Goal: Task Accomplishment & Management: Use online tool/utility

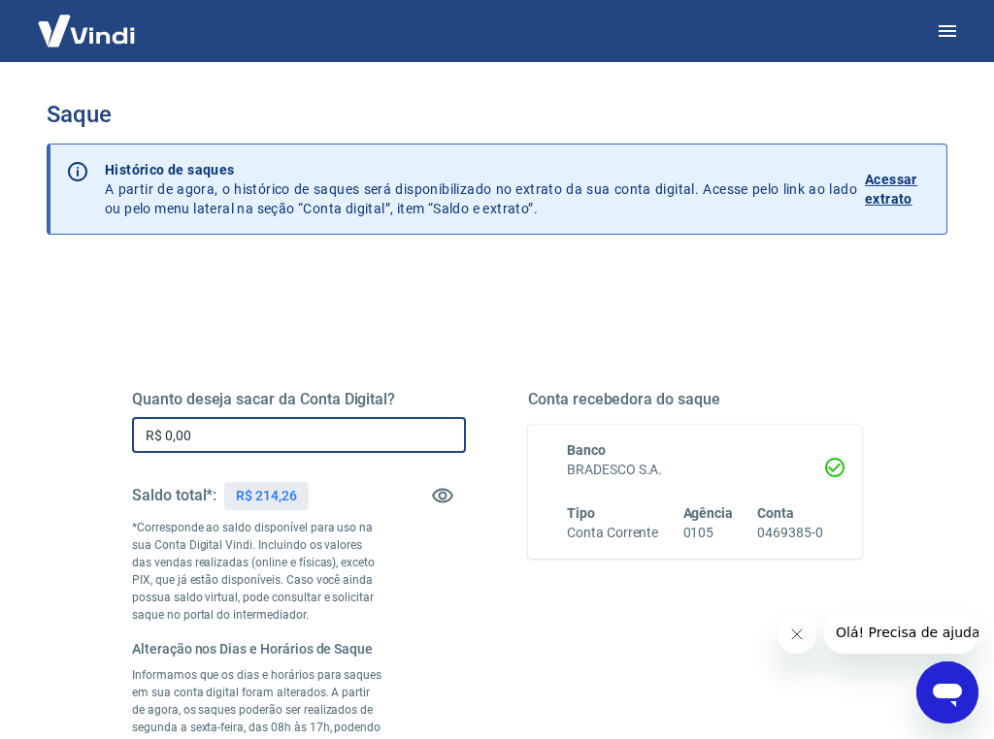
click at [212, 419] on input "R$ 0,00" at bounding box center [299, 435] width 334 height 36
type input "R$ 214,26"
click at [459, 670] on div "Quanto deseja sacar da Conta Digital? R$ 214,26 ​ Saldo total*: R$ 214,26 *Corr…" at bounding box center [299, 627] width 334 height 475
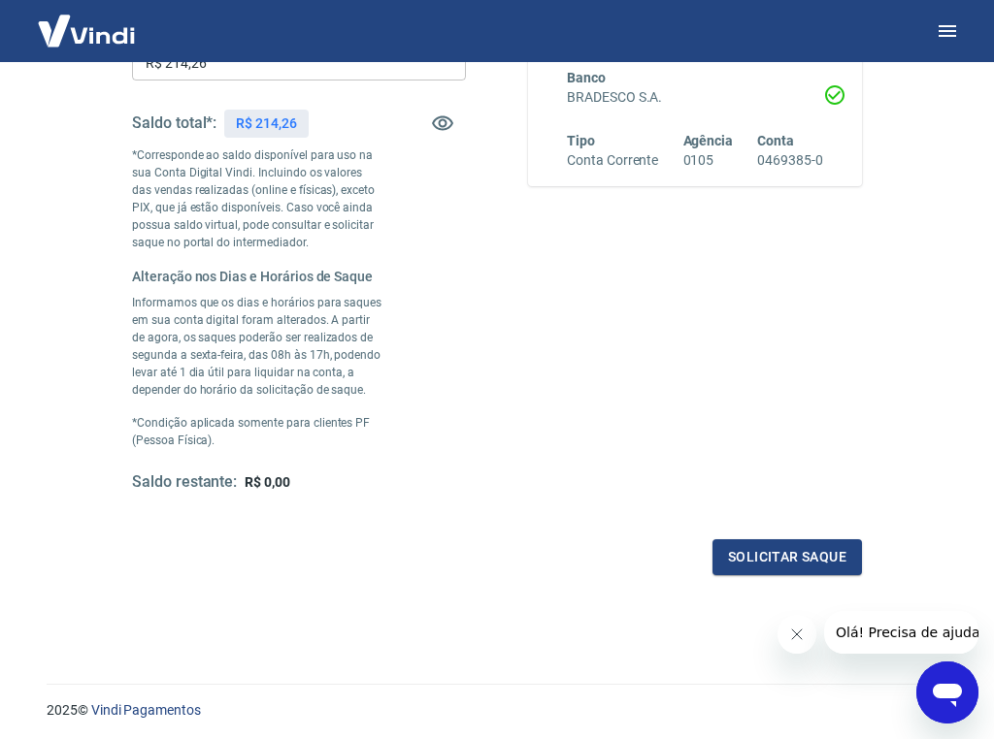
scroll to position [435, 0]
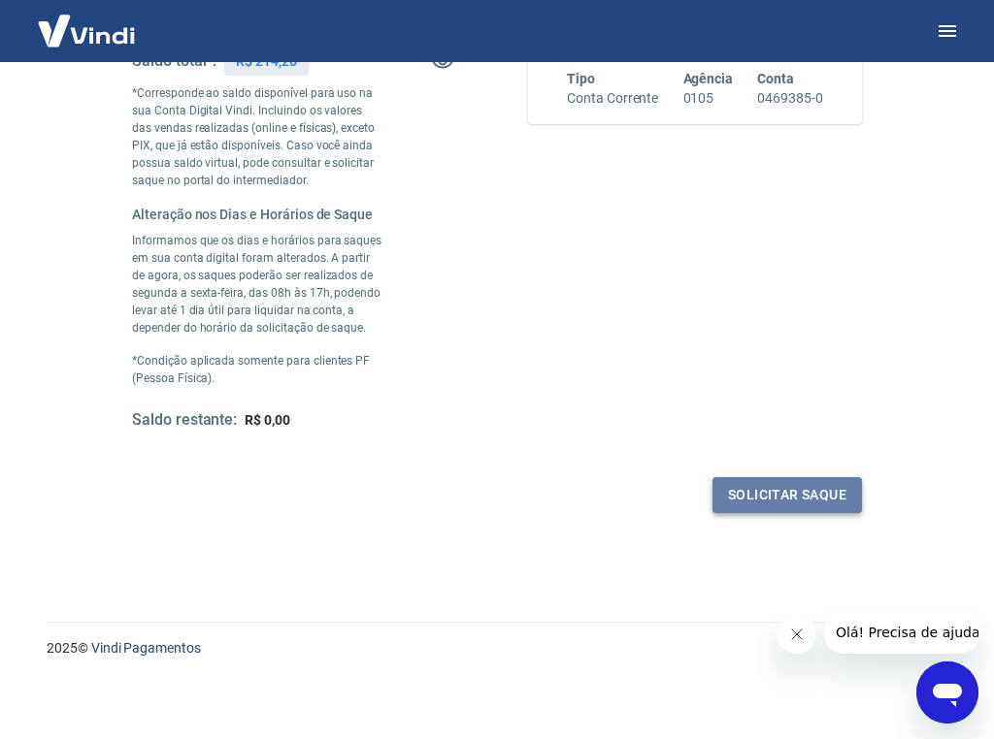
click at [763, 499] on button "Solicitar saque" at bounding box center [786, 495] width 149 height 36
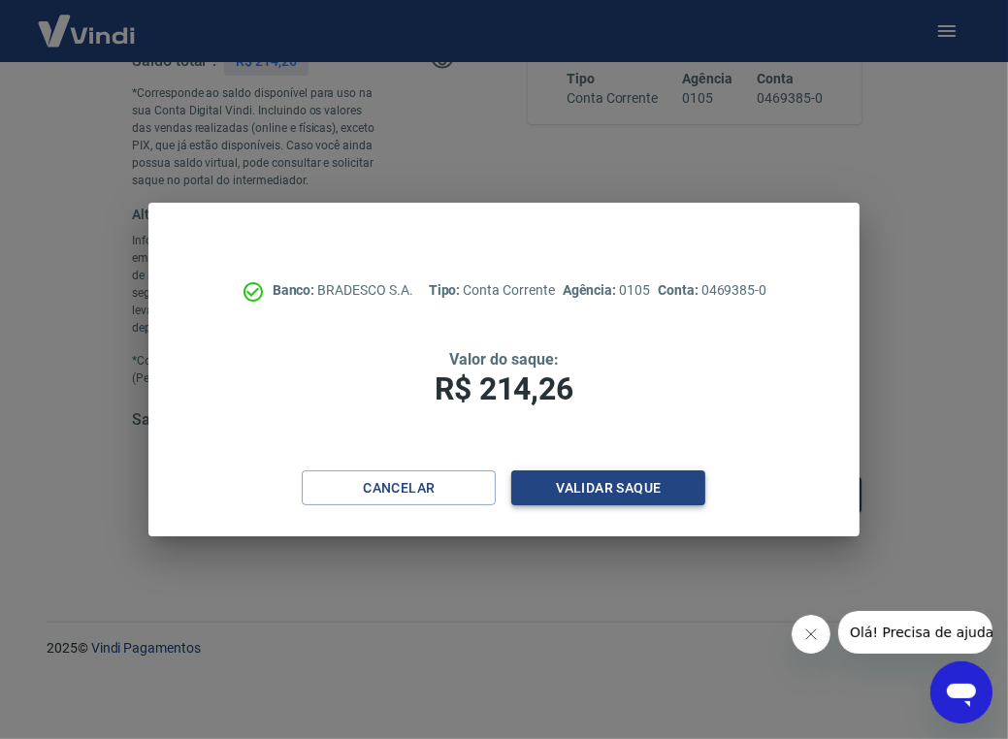
click at [613, 494] on button "Validar saque" at bounding box center [608, 489] width 194 height 36
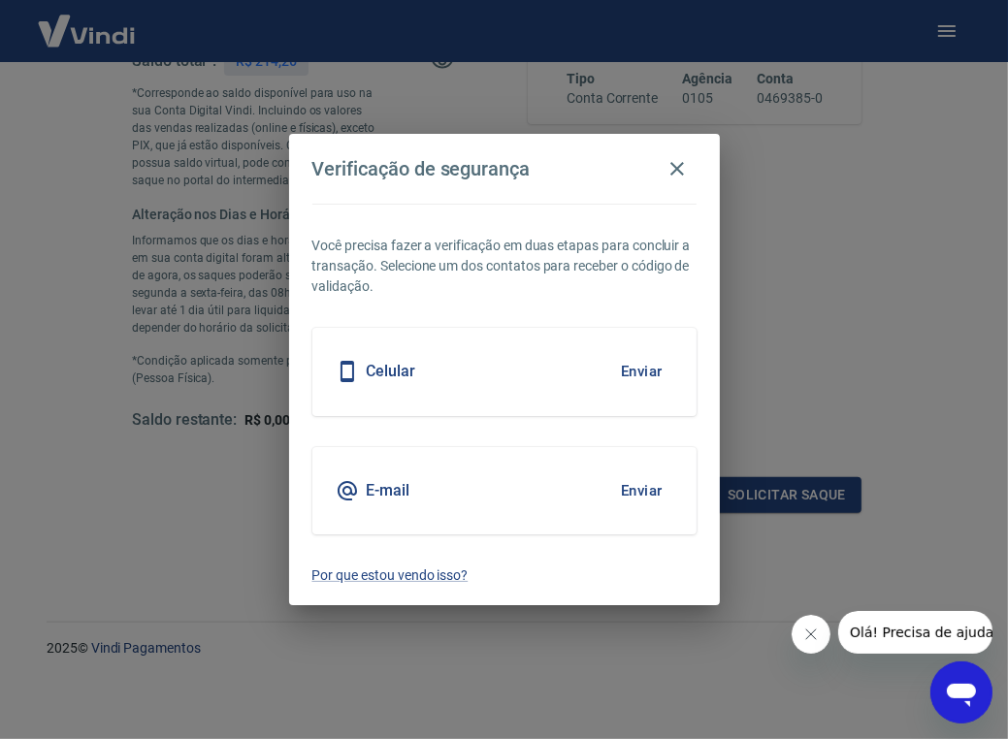
click at [495, 496] on div "E-mail Enviar" at bounding box center [504, 490] width 384 height 87
click at [628, 496] on button "Enviar" at bounding box center [641, 491] width 63 height 41
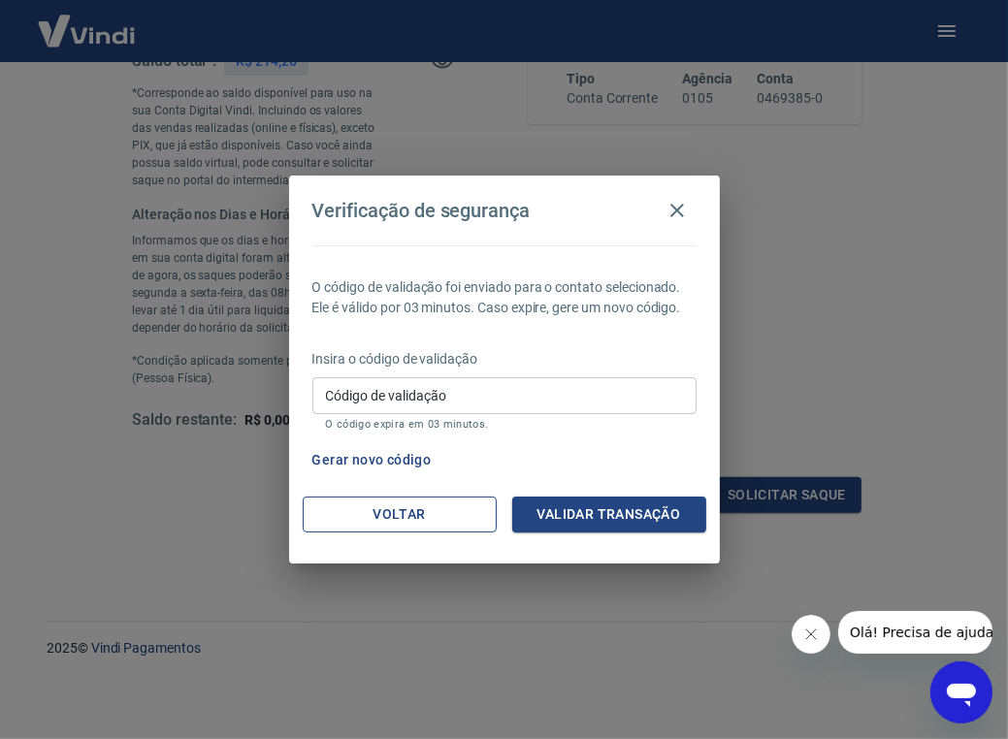
click at [423, 508] on button "Voltar" at bounding box center [400, 515] width 194 height 36
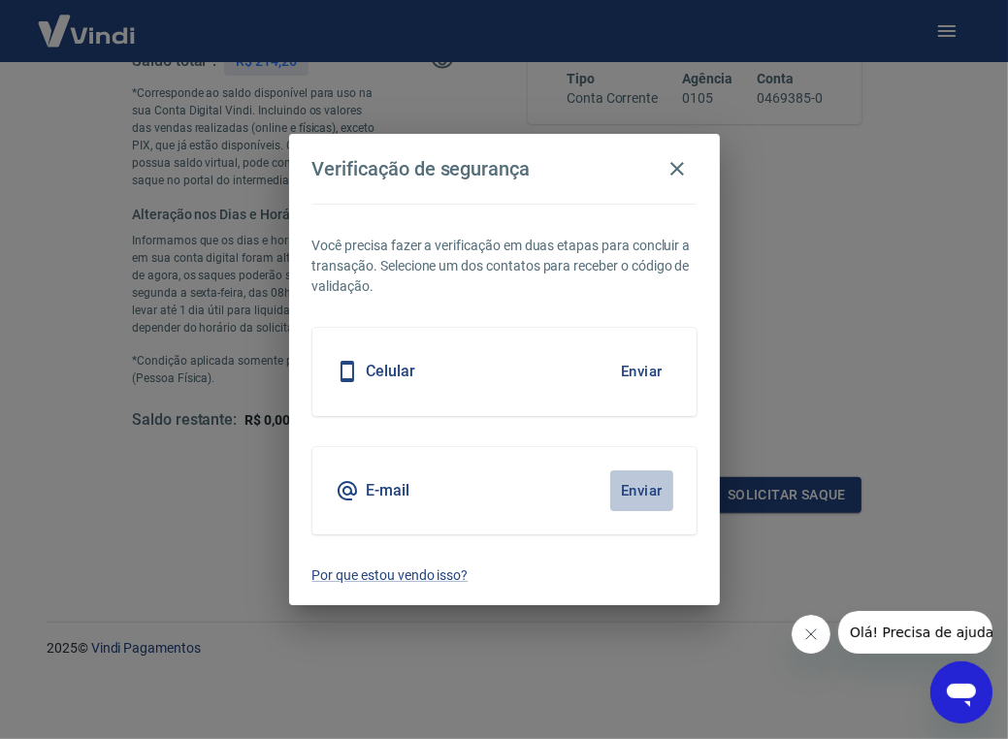
click at [628, 496] on button "Enviar" at bounding box center [641, 491] width 63 height 41
click at [674, 170] on icon "button" at bounding box center [677, 168] width 23 height 23
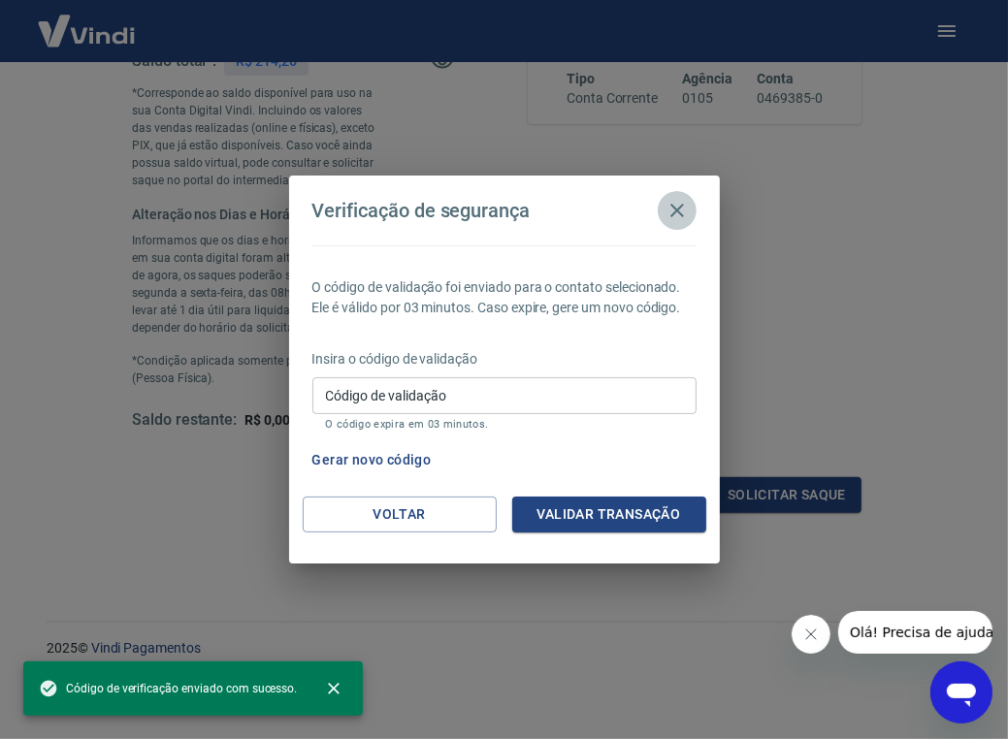
click at [673, 203] on icon "button" at bounding box center [677, 210] width 23 height 23
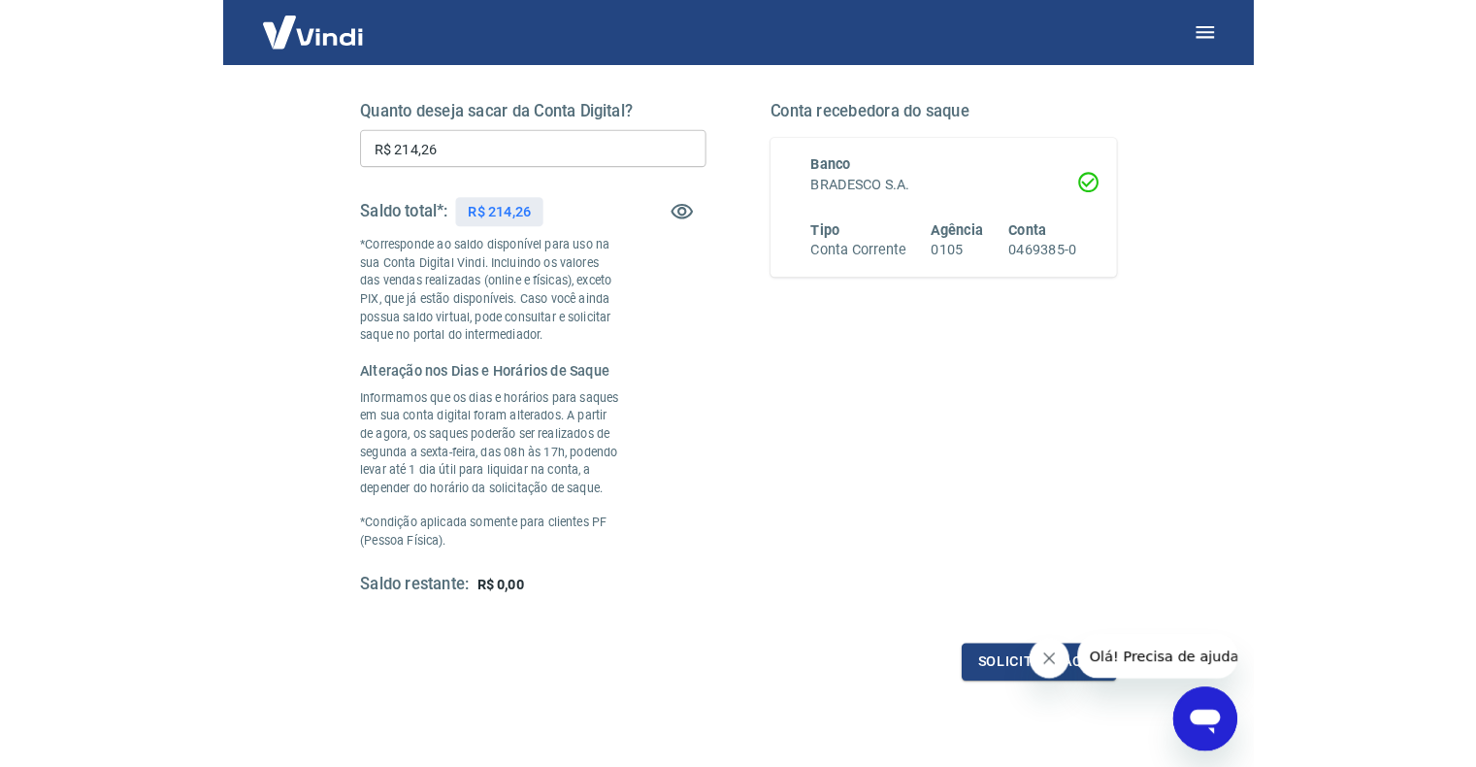
scroll to position [0, 0]
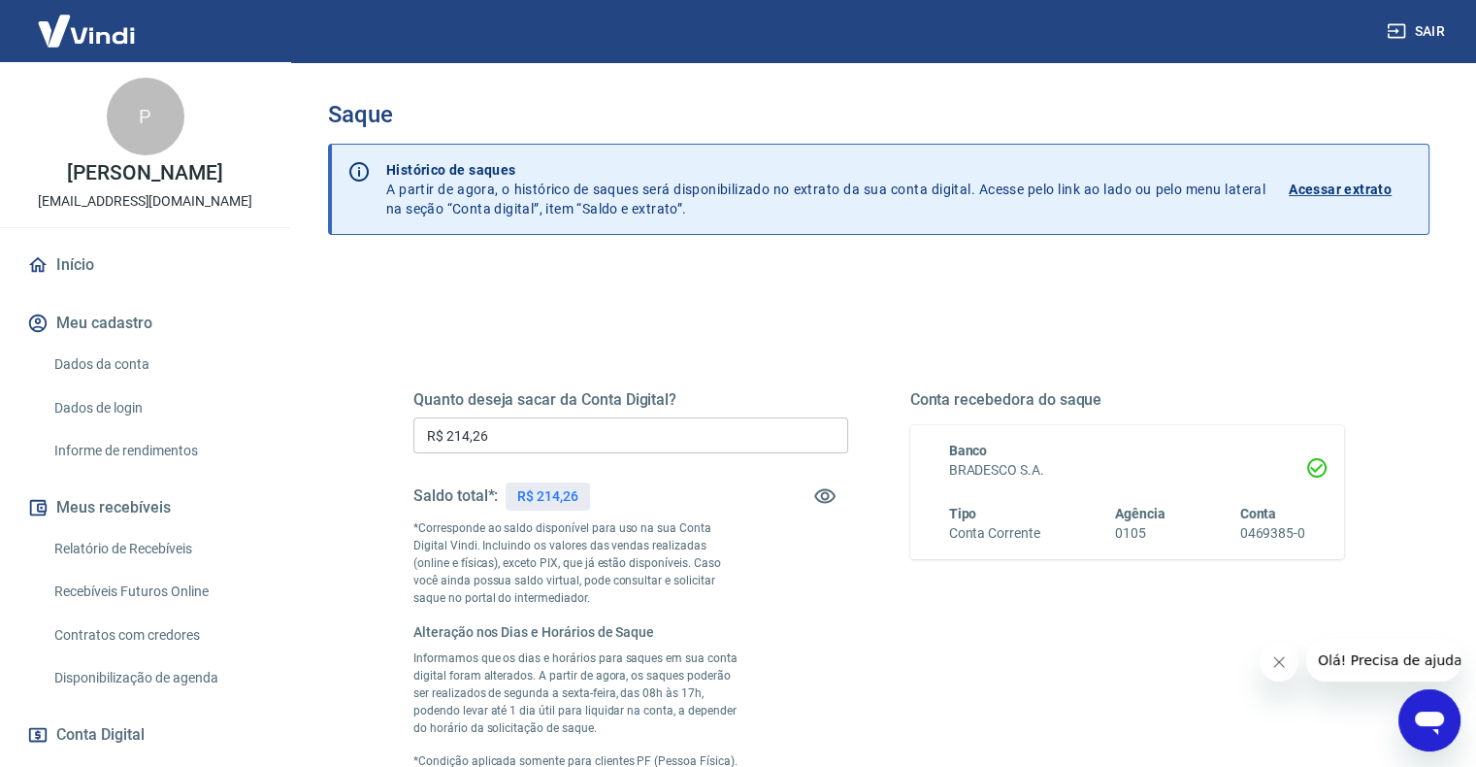
click at [974, 700] on div "Conta recebedora do saque Banco BRADESCO S.A. Tipo Conta Corrente Agência 0105 …" at bounding box center [1127, 601] width 435 height 423
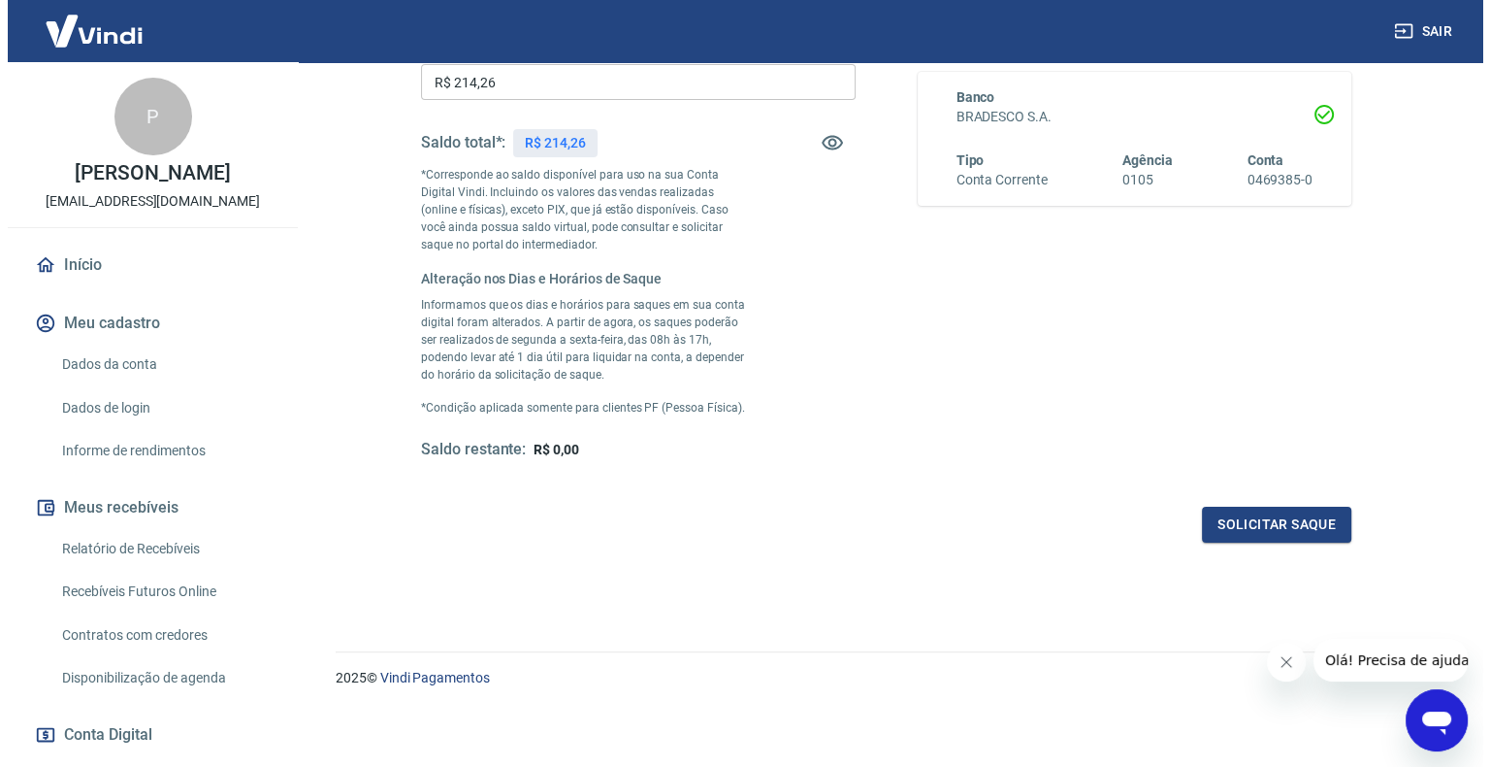
scroll to position [354, 0]
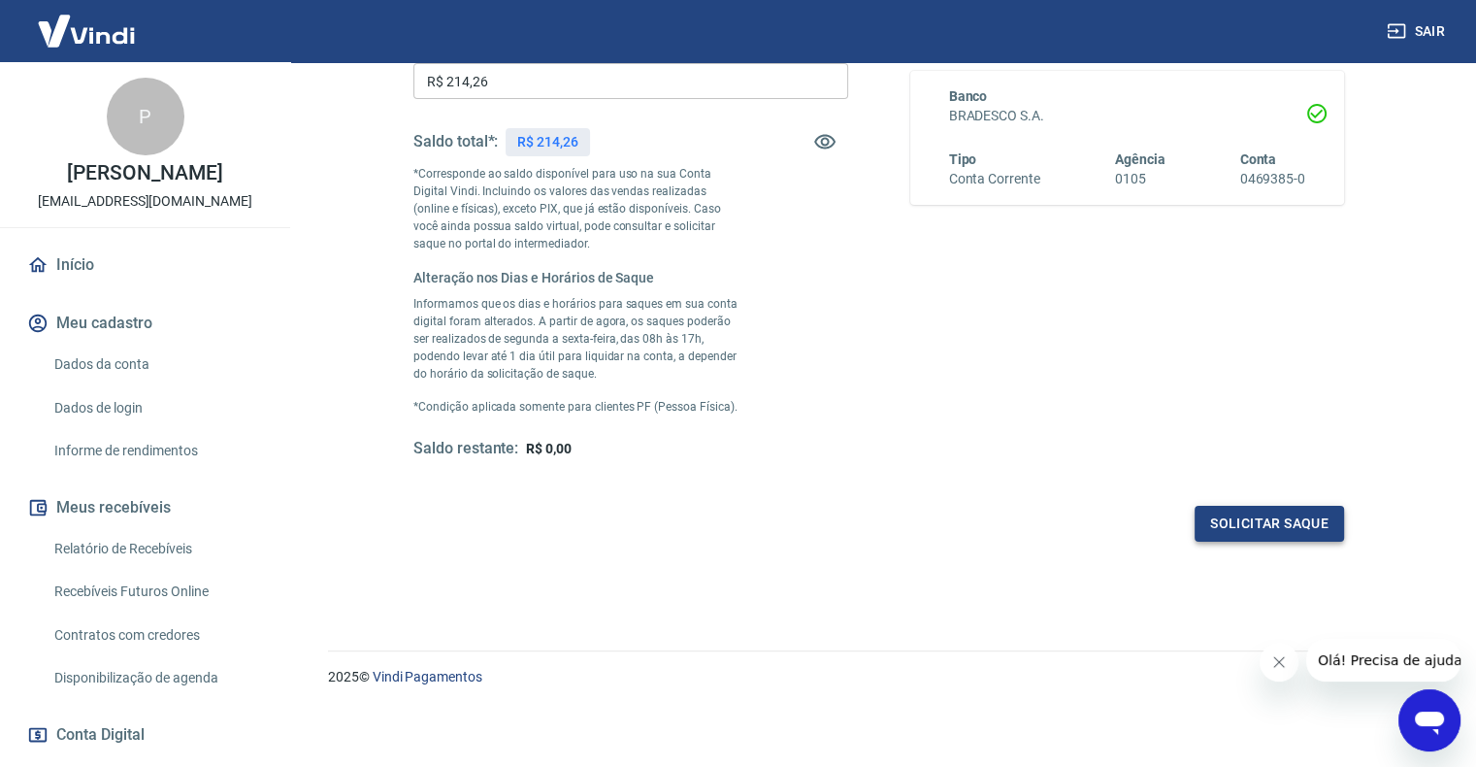
click at [1007, 528] on button "Solicitar saque" at bounding box center [1268, 524] width 149 height 36
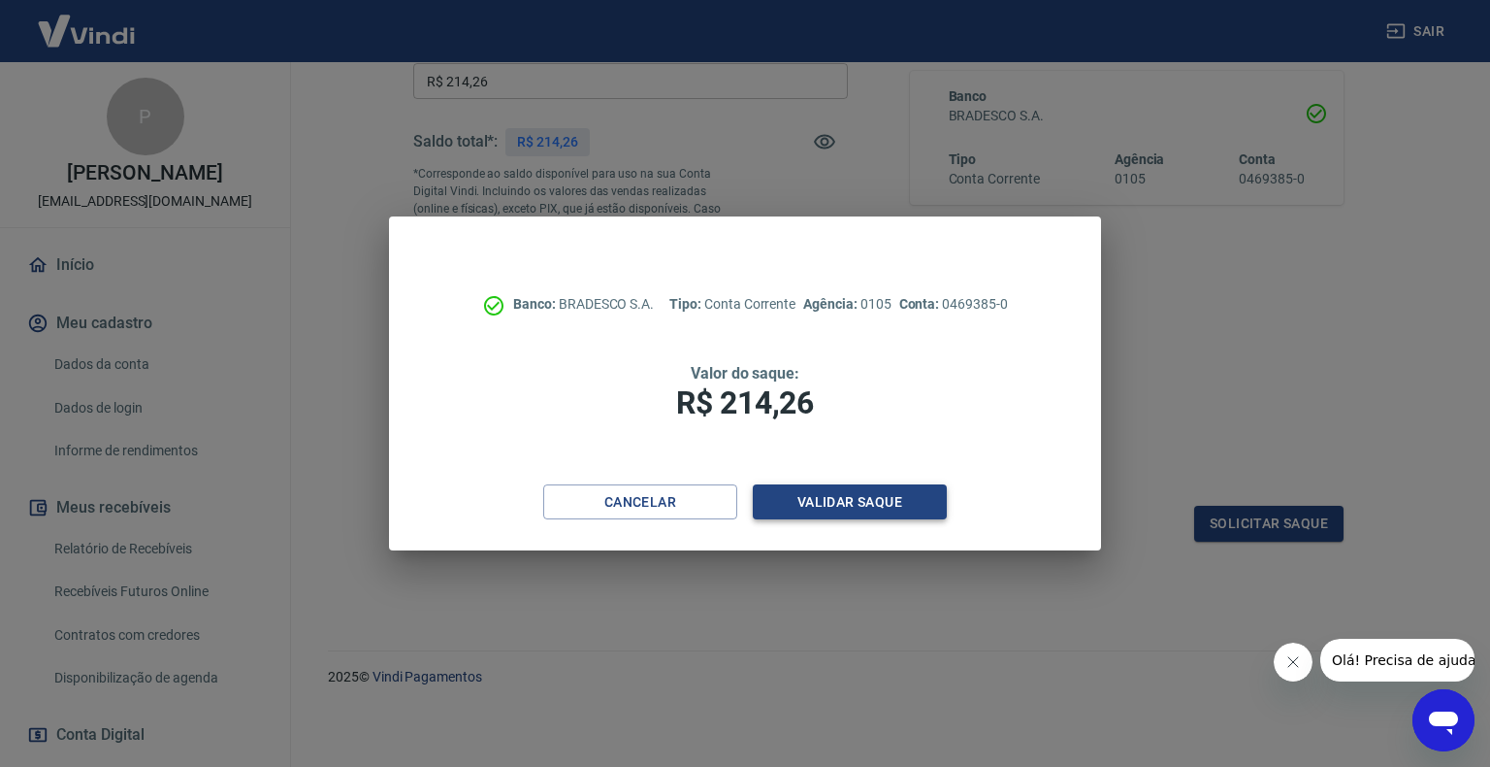
click at [842, 499] on button "Validar saque" at bounding box center [850, 502] width 194 height 36
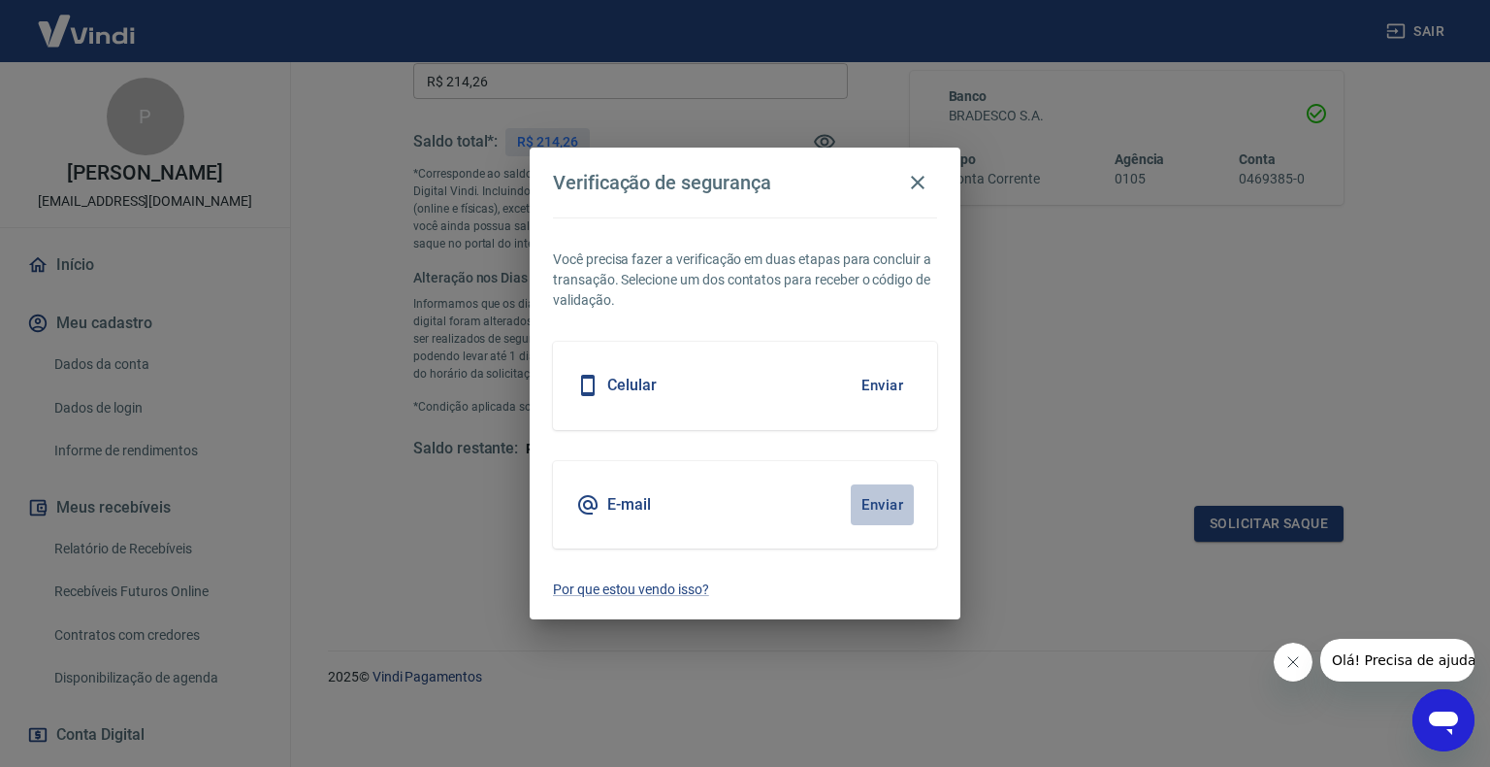
click at [868, 495] on button "Enviar" at bounding box center [882, 504] width 63 height 41
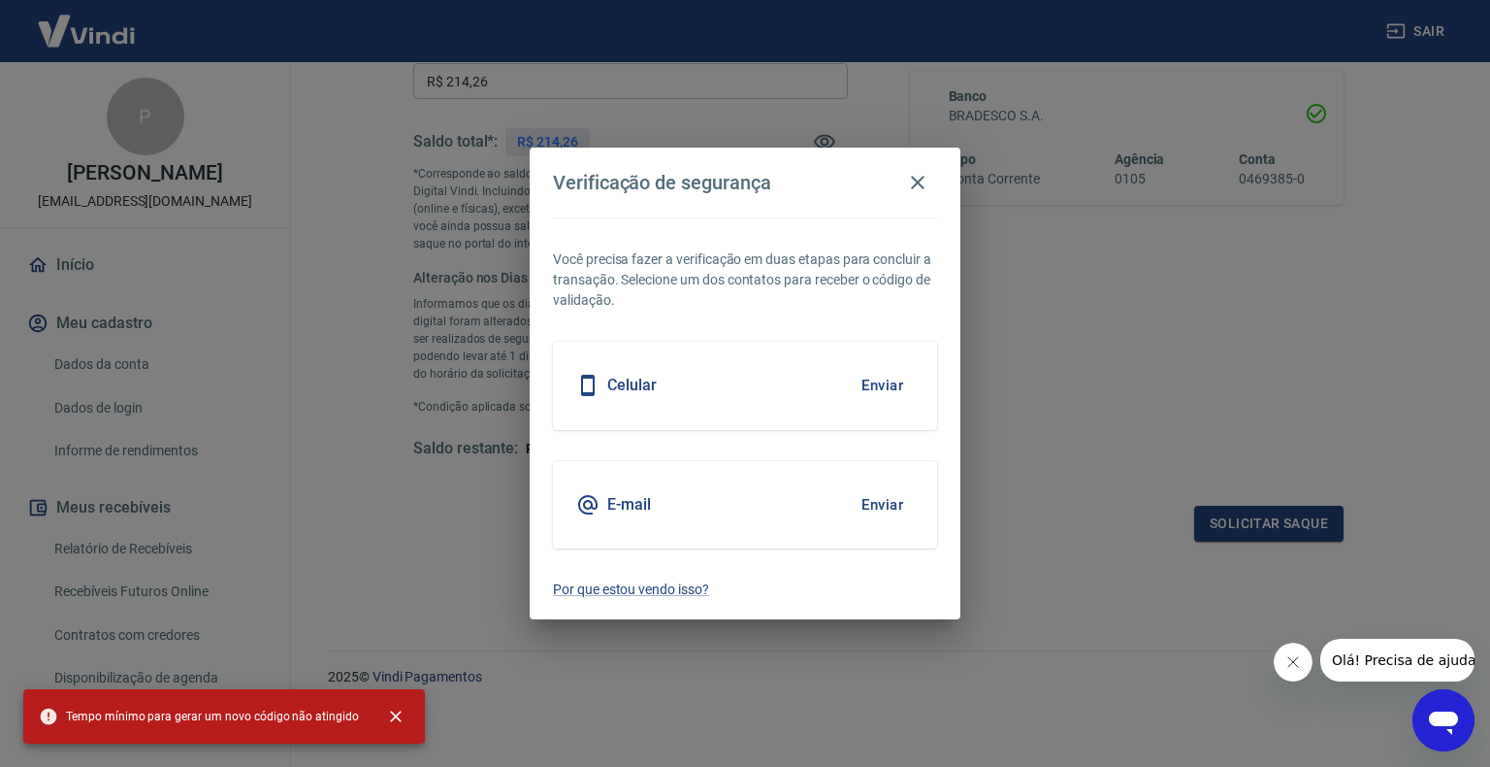
click at [880, 391] on button "Enviar" at bounding box center [882, 385] width 63 height 41
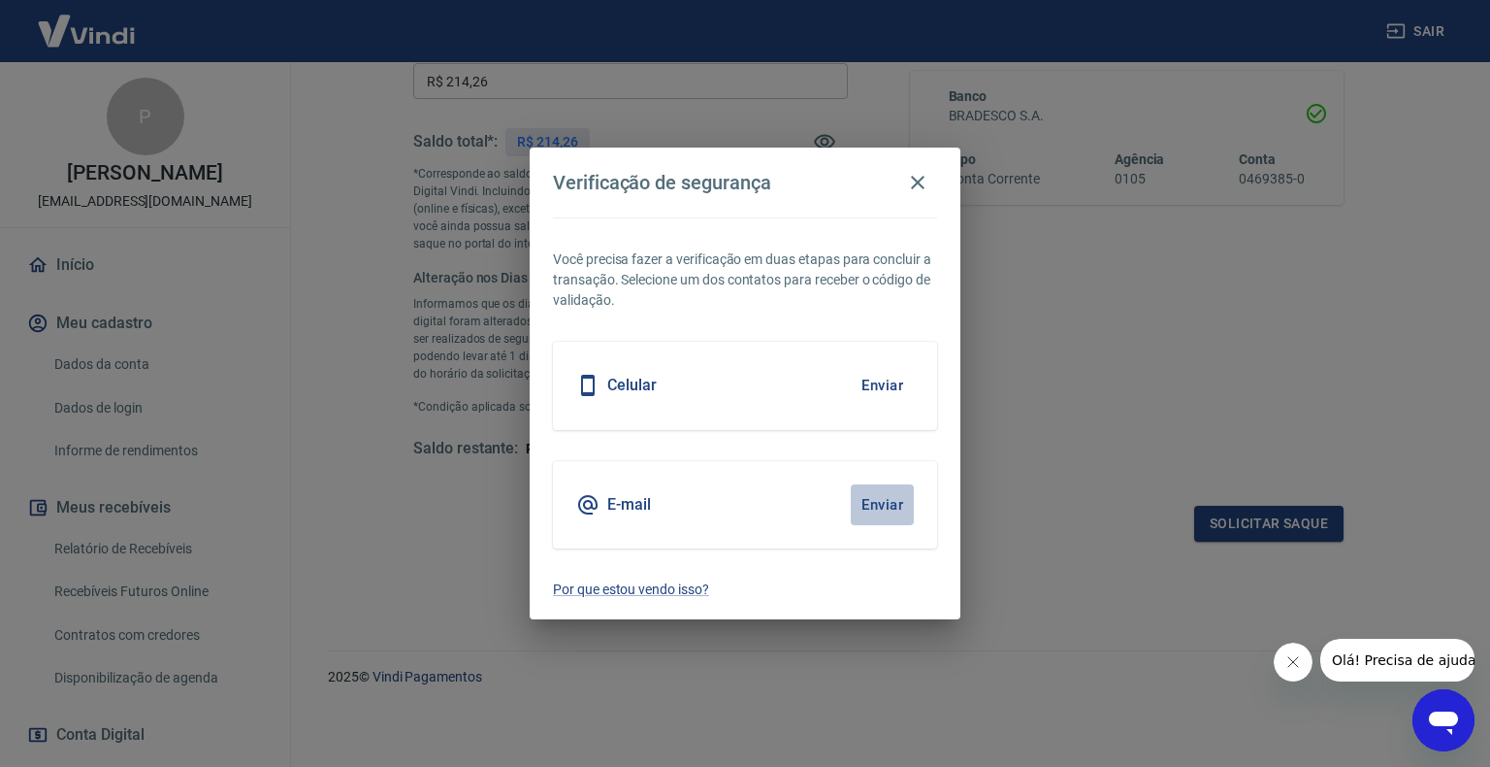
click at [876, 503] on button "Enviar" at bounding box center [882, 504] width 63 height 41
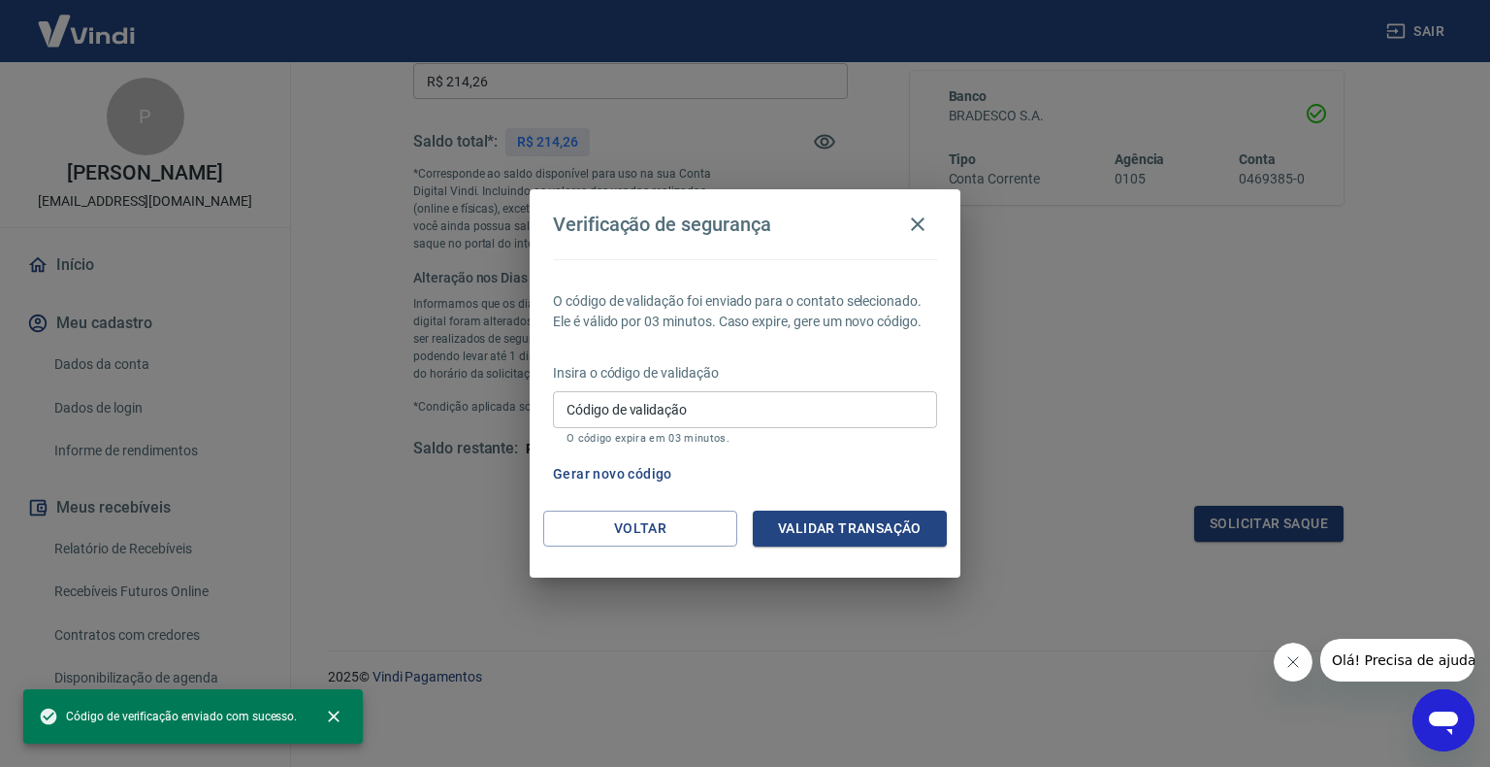
click at [683, 408] on input "Código de validação" at bounding box center [745, 409] width 384 height 36
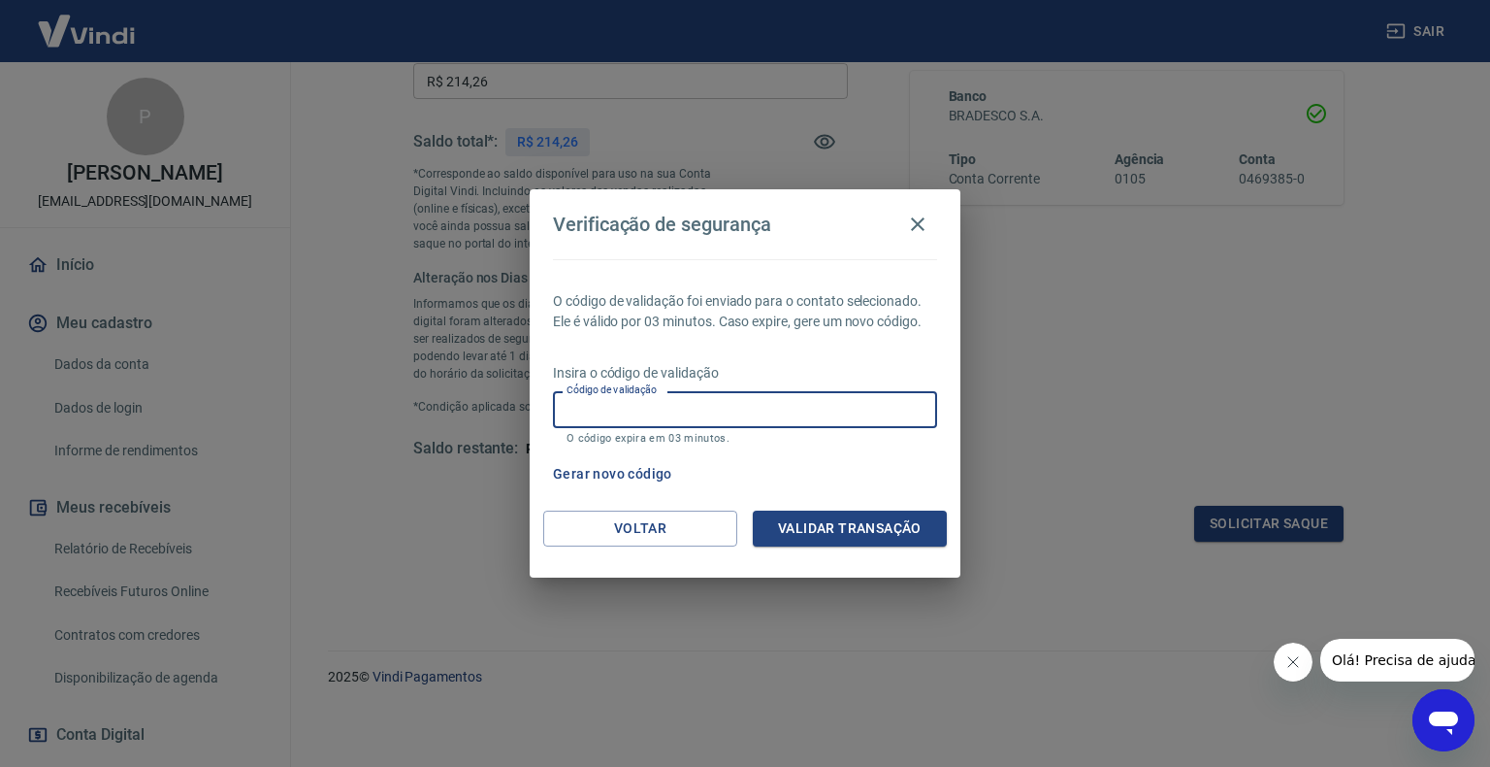
paste input "465533"
type input "465533"
click at [821, 530] on button "Validar transação" at bounding box center [850, 528] width 194 height 36
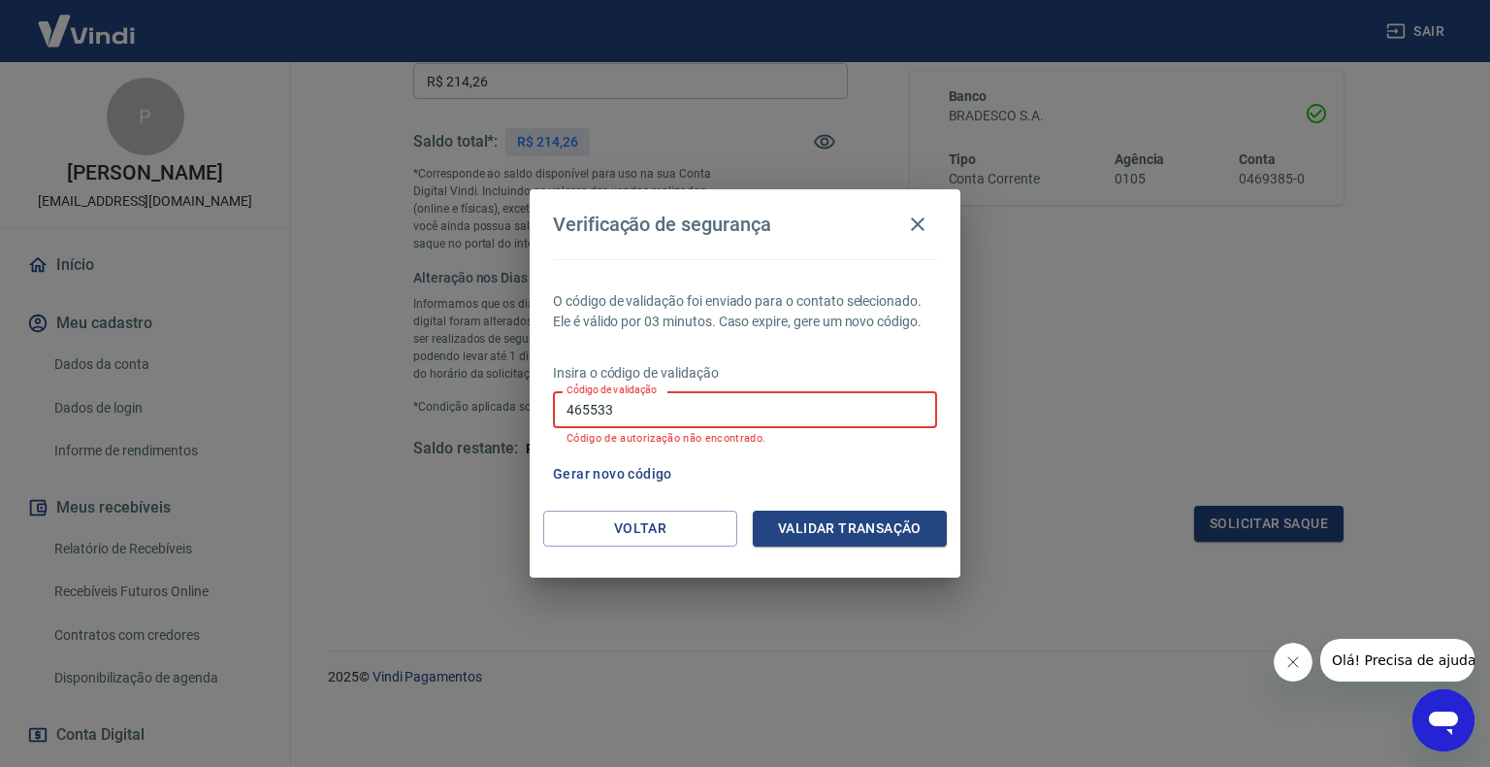
click at [652, 426] on input "465533" at bounding box center [745, 409] width 384 height 36
paste input "112782"
type input "112782"
click at [867, 533] on button "Validar transação" at bounding box center [850, 528] width 194 height 36
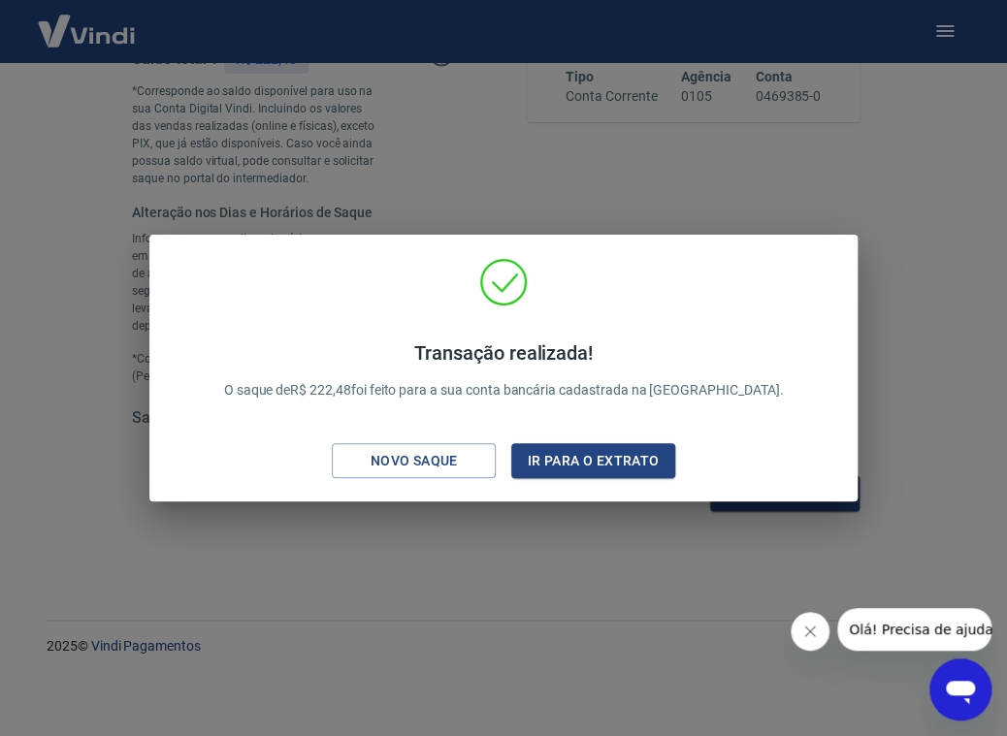
scroll to position [437, 0]
